Goal: Transaction & Acquisition: Purchase product/service

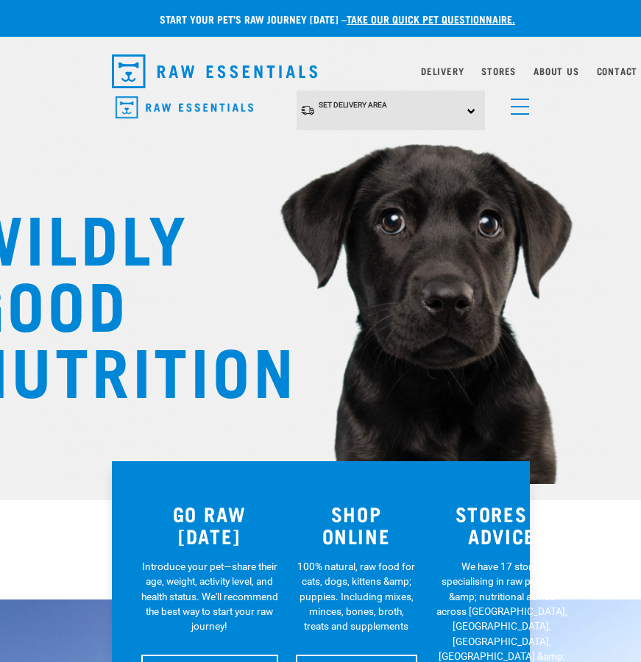
click at [515, 106] on span "menu" at bounding box center [520, 106] width 18 height 1
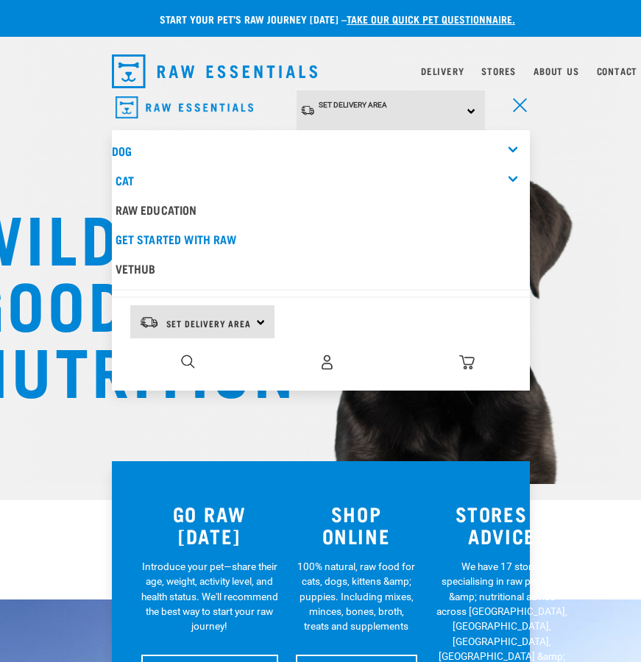
click at [241, 143] on div "Dog" at bounding box center [321, 150] width 418 height 29
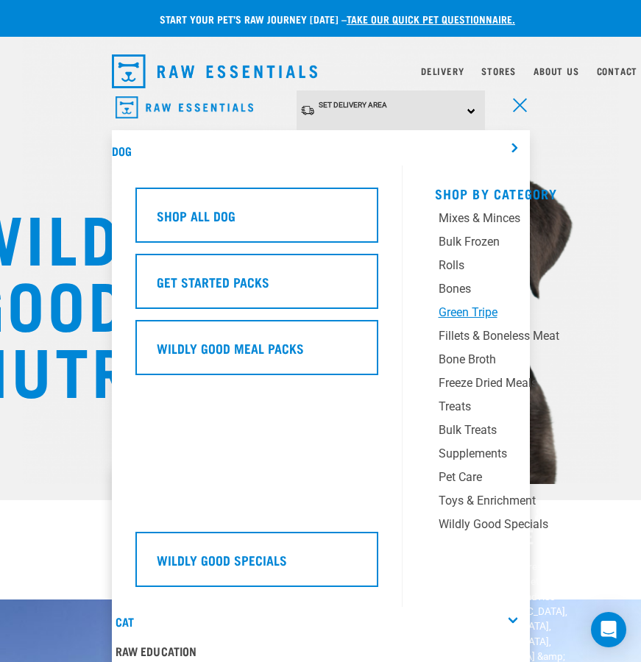
click at [478, 304] on div "Green Tripe" at bounding box center [522, 313] width 169 height 18
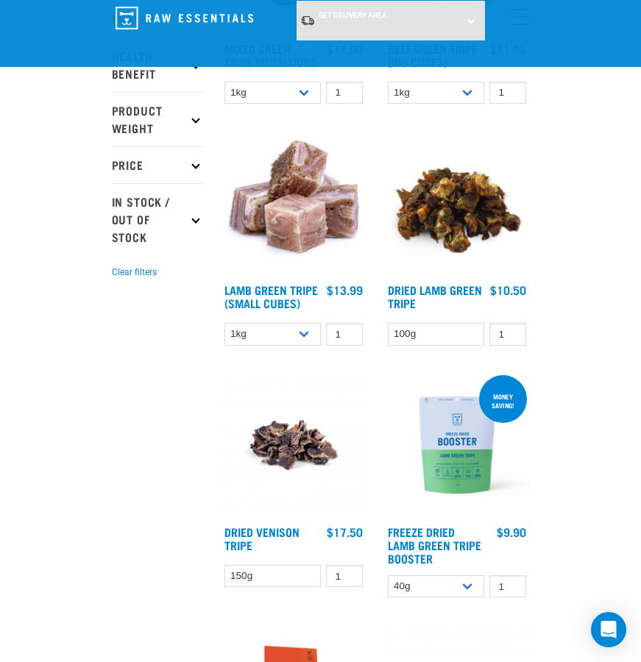
scroll to position [368, 0]
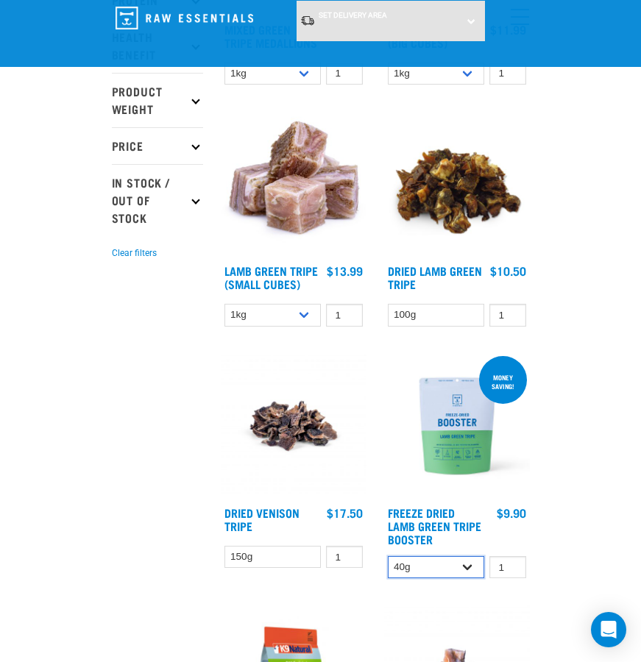
click at [411, 572] on select "40g 200g" at bounding box center [436, 567] width 97 height 23
select select "348055"
click at [388, 556] on select "40g 200g" at bounding box center [436, 567] width 97 height 23
